Goal: Book appointment/travel/reservation

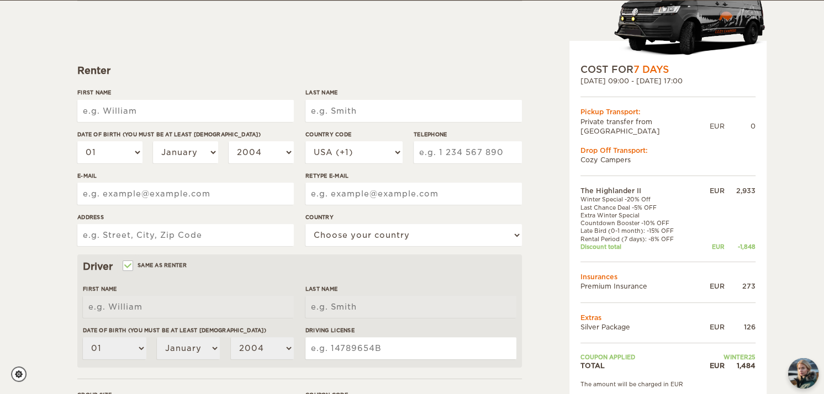
scroll to position [323, 0]
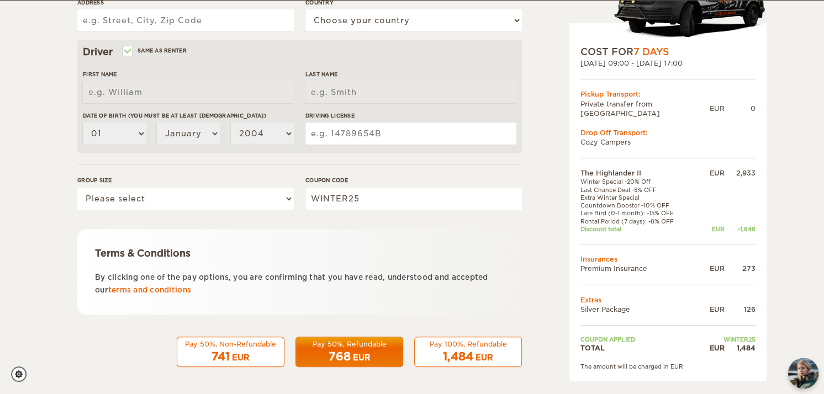
drag, startPoint x: 741, startPoint y: 419, endPoint x: 386, endPoint y: 269, distance: 386.0
click at [386, 269] on form "Renter First Name Last Name Date of birth (You must be at least 20 years old) 0…" at bounding box center [299, 76] width 444 height 581
click at [160, 289] on link "terms and conditions" at bounding box center [149, 290] width 83 height 8
click at [281, 203] on select "Please select 1 2" at bounding box center [185, 199] width 216 height 22
select select "2"
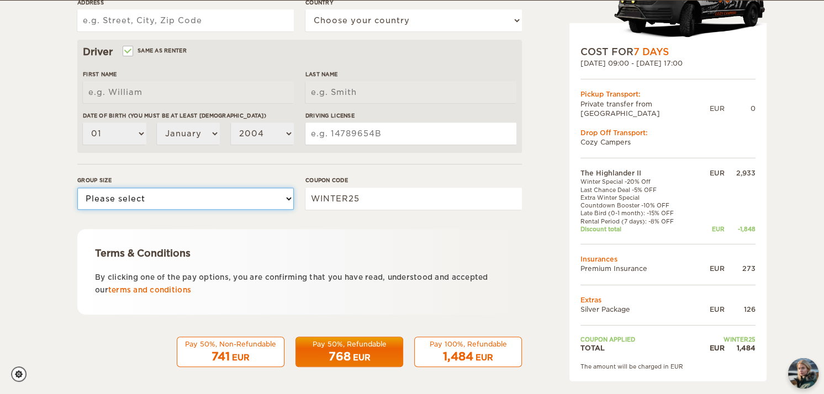
click at [77, 188] on select "Please select 1 2" at bounding box center [185, 199] width 216 height 22
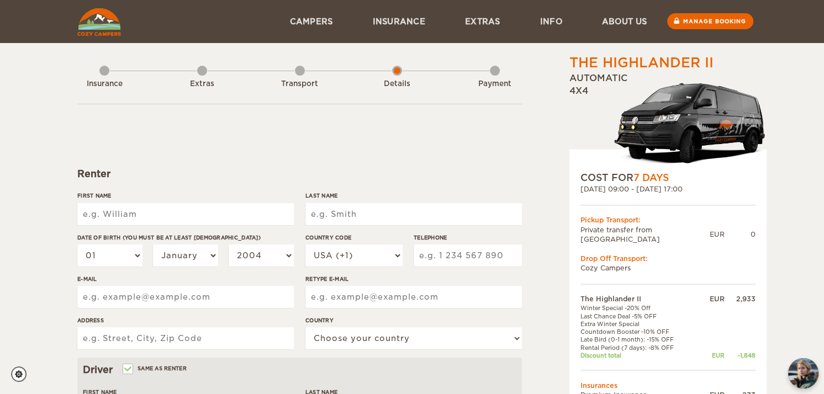
scroll to position [0, 0]
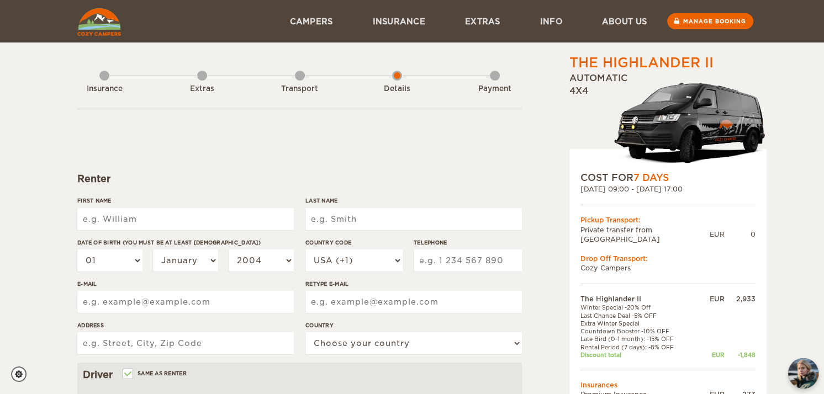
click at [644, 234] on td "Private transfer from [GEOGRAPHIC_DATA]" at bounding box center [644, 234] width 129 height 19
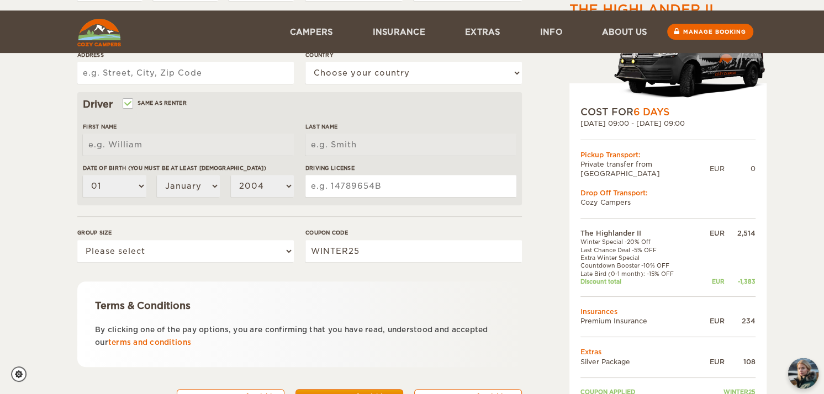
scroll to position [323, 0]
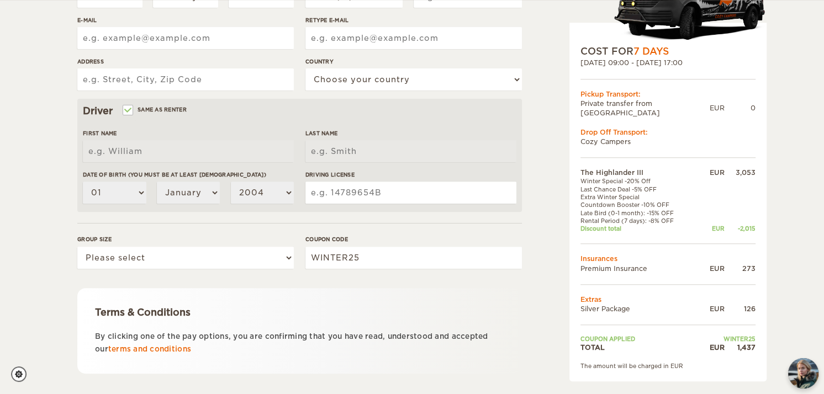
scroll to position [323, 0]
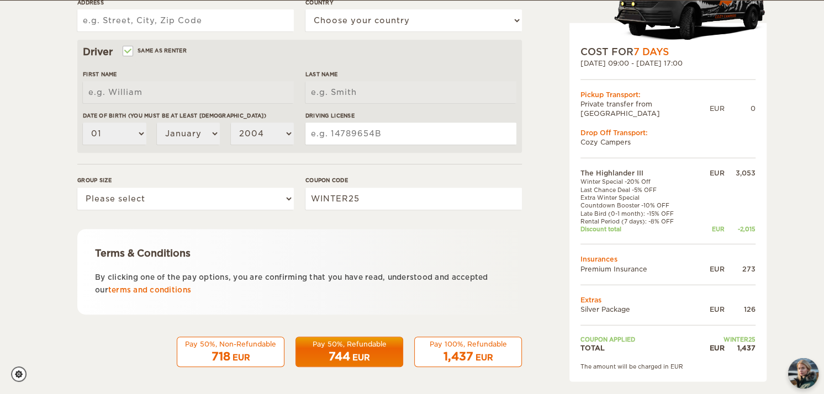
click at [602, 225] on td "Discount total" at bounding box center [639, 229] width 118 height 8
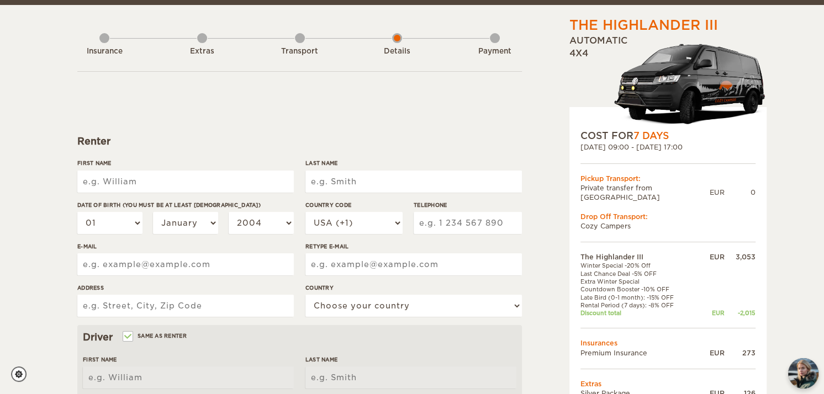
scroll to position [110, 0]
